Goal: Information Seeking & Learning: Learn about a topic

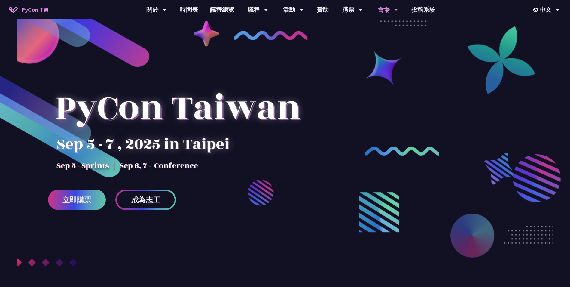
click at [383, 9] on div "會場" at bounding box center [388, 9] width 20 height 19
click at [347, 10] on div "購票" at bounding box center [352, 9] width 20 height 19
click at [362, 10] on icon at bounding box center [361, 10] width 4 height 6
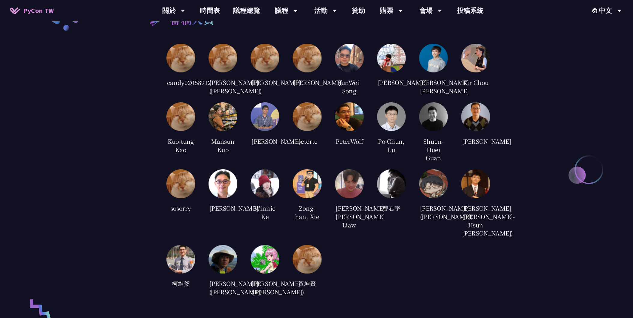
scroll to position [1262, 0]
drag, startPoint x: 315, startPoint y: 145, endPoint x: 527, endPoint y: 198, distance: 218.9
click at [527, 198] on div "審稿人員 candy02058912 Cheng-Lung Sung (宋政隆) Jian-Ming Huang Jiawei Chen JunWei Son…" at bounding box center [285, 137] width 570 height 322
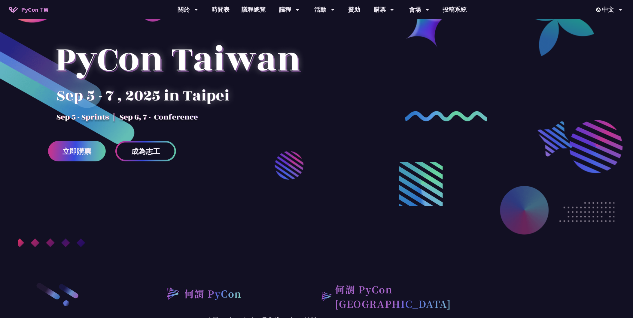
scroll to position [0, 0]
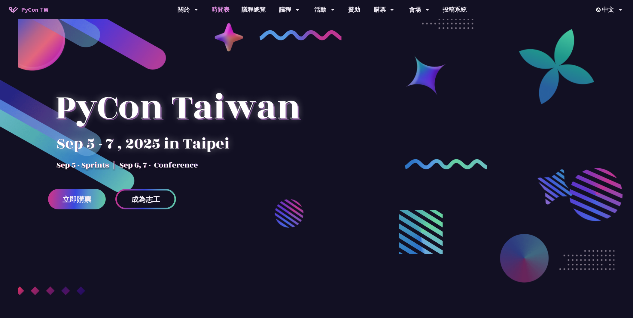
click at [220, 8] on link "時間表" at bounding box center [220, 9] width 30 height 19
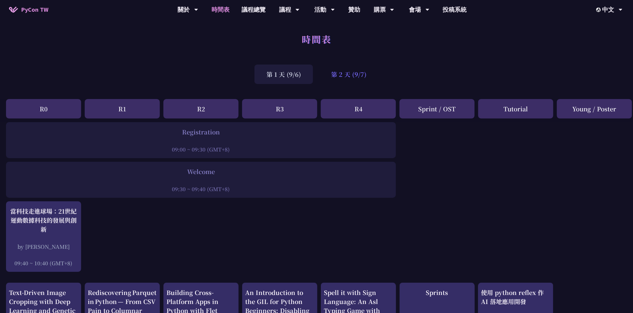
click at [350, 69] on div "第 2 天 (9/7)" at bounding box center [348, 75] width 59 height 20
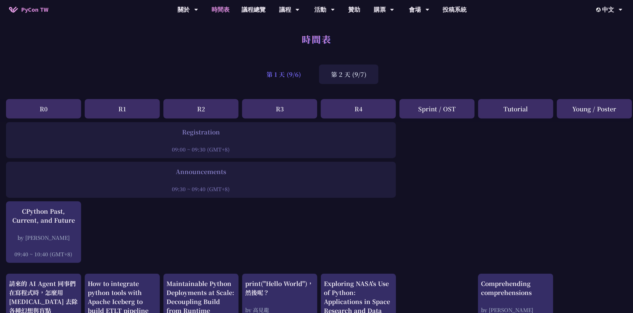
click at [284, 73] on div "第 1 天 (9/6)" at bounding box center [283, 75] width 59 height 20
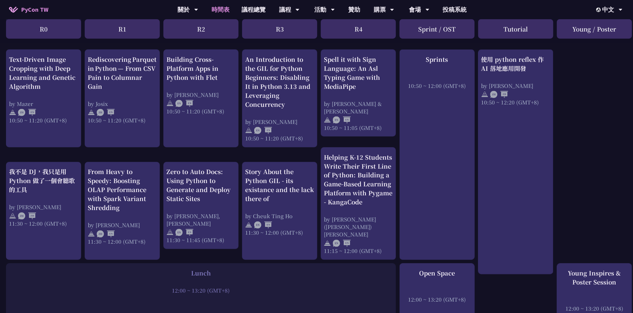
scroll to position [33, 0]
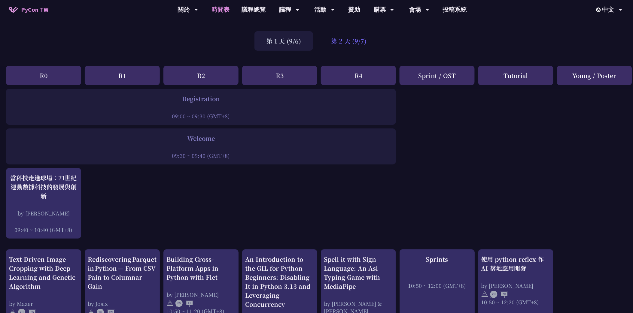
click at [356, 38] on div "第 2 天 (9/7)" at bounding box center [348, 41] width 59 height 20
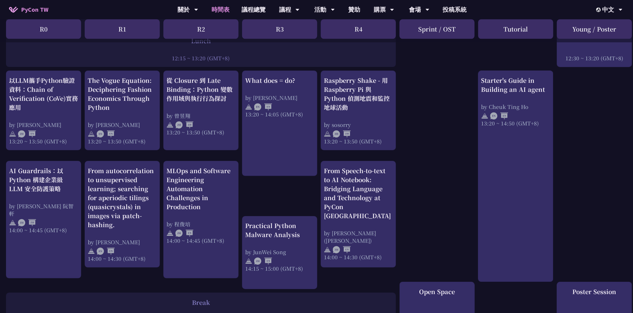
scroll to position [232, 0]
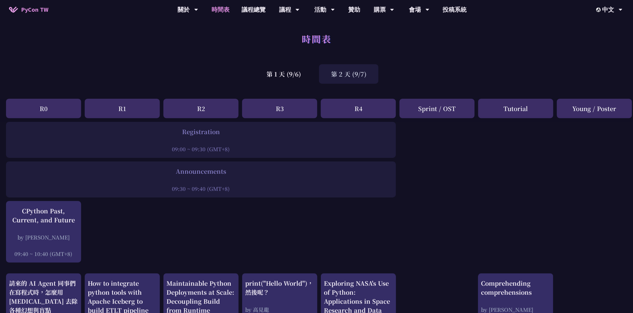
scroll to position [0, 0]
